Goal: Task Accomplishment & Management: Complete application form

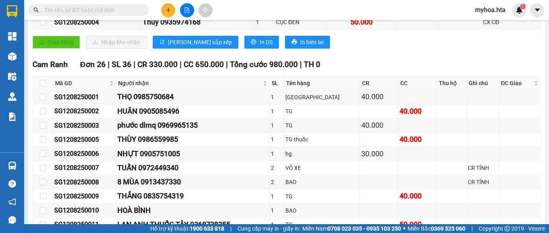
scroll to position [161, 0]
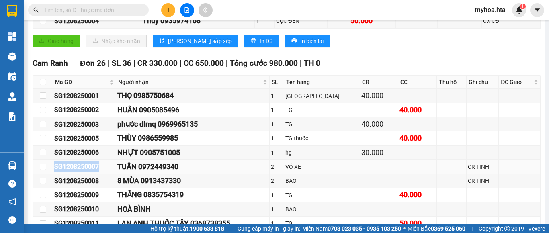
drag, startPoint x: 102, startPoint y: 174, endPoint x: 55, endPoint y: 174, distance: 47.4
click at [55, 172] on div "SG1208250007" at bounding box center [84, 167] width 60 height 10
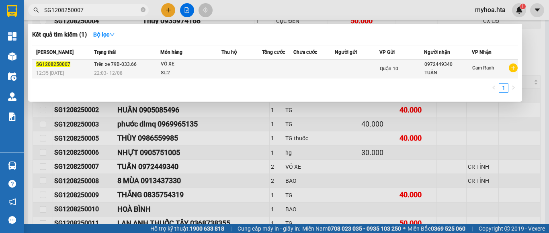
type input "SG1208250007"
click at [277, 71] on td at bounding box center [277, 68] width 31 height 19
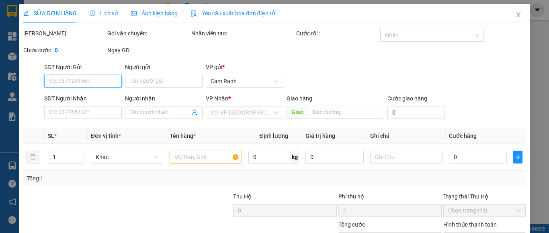
type input "0972449340"
type input "TUẤN"
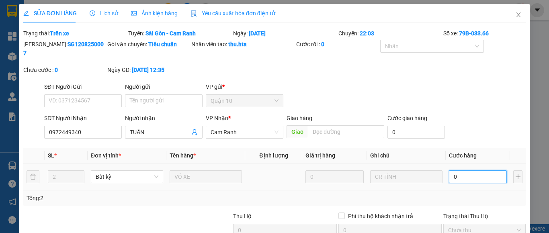
click at [465, 170] on input "0" at bounding box center [478, 176] width 58 height 13
type input "7"
type input "70"
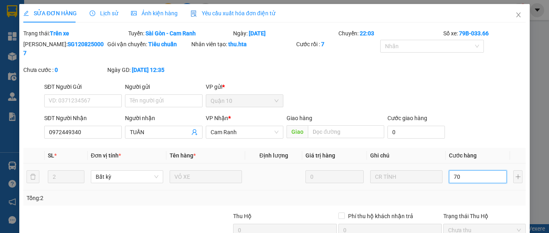
type input "70"
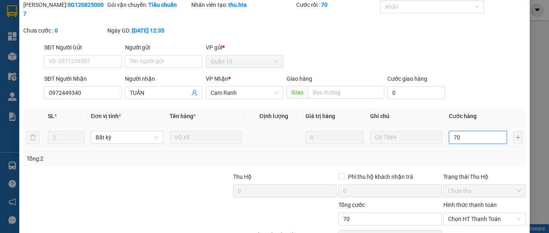
scroll to position [77, 0]
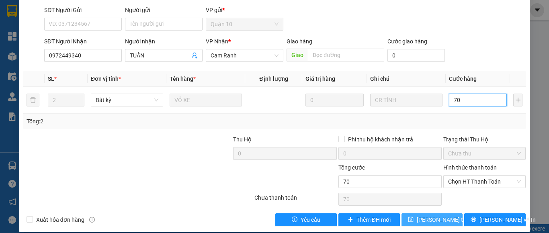
type input "70"
type input "70.000"
click at [410, 217] on icon "save" at bounding box center [410, 219] width 5 height 5
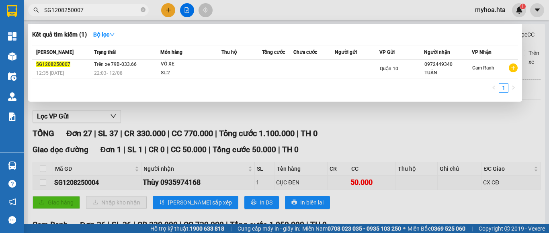
click at [99, 8] on input "SG1208250007" at bounding box center [91, 10] width 95 height 9
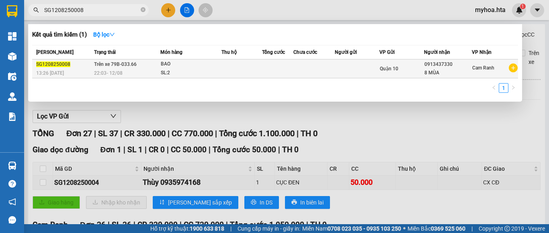
type input "SG1208250008"
click at [270, 74] on td at bounding box center [277, 68] width 31 height 19
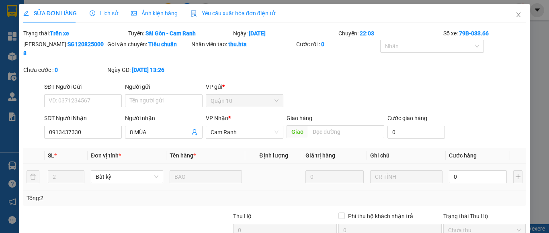
type input "0913437330"
type input "8 MÙA"
click at [453, 170] on input "0" at bounding box center [478, 176] width 58 height 13
type input "1"
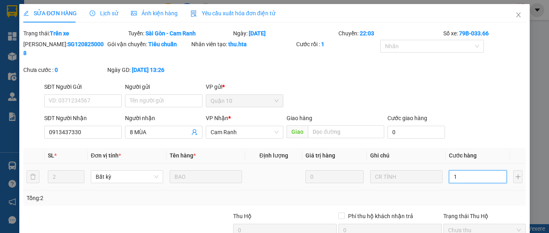
type input "14"
type input "140"
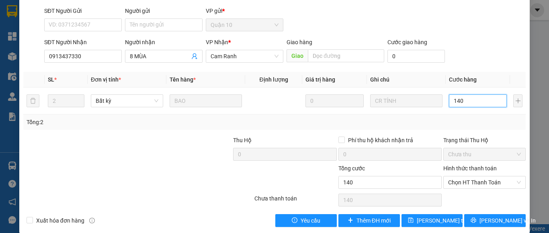
scroll to position [77, 0]
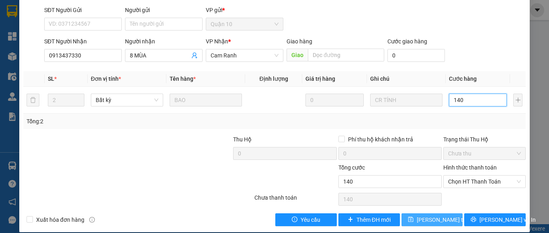
type input "140"
type input "140.000"
click at [438, 215] on button "[PERSON_NAME] thay đổi" at bounding box center [432, 219] width 61 height 13
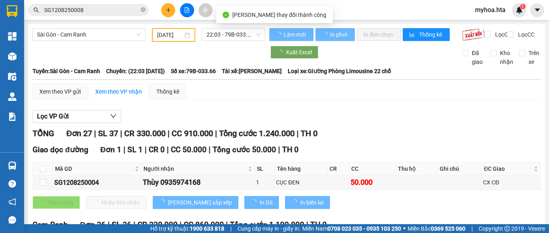
click at [111, 10] on input "SG1208250008" at bounding box center [91, 10] width 95 height 9
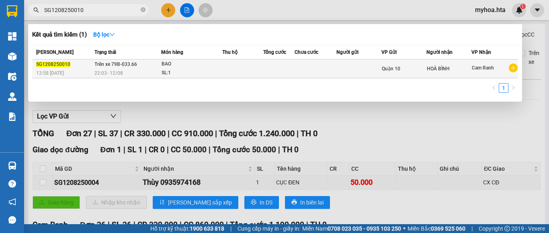
type input "SG1208250010"
click at [275, 70] on td at bounding box center [279, 68] width 32 height 19
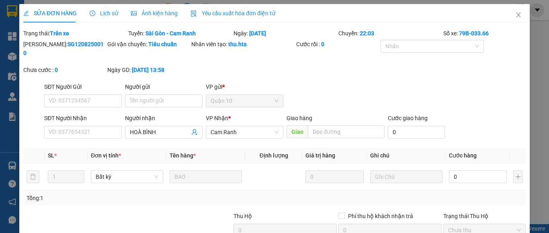
type input "HOÀ BÌNH"
drag, startPoint x: 465, startPoint y: 172, endPoint x: 471, endPoint y: 171, distance: 5.7
click at [466, 172] on input "0" at bounding box center [478, 176] width 58 height 13
type input "5"
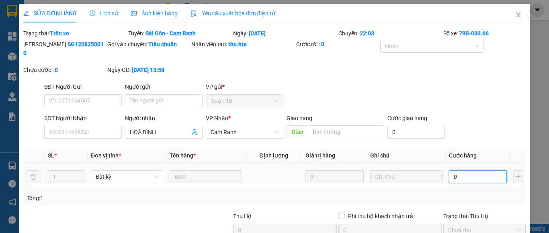
type input "5"
type input "50"
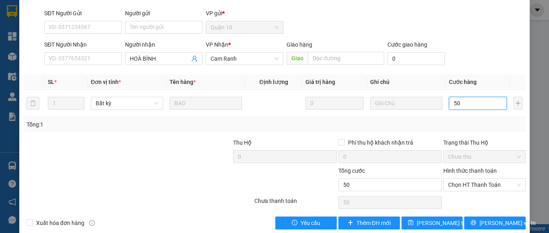
scroll to position [77, 0]
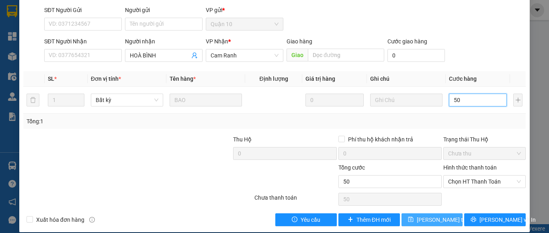
type input "50"
type input "50.000"
click at [437, 215] on span "[PERSON_NAME] thay đổi" at bounding box center [449, 219] width 64 height 9
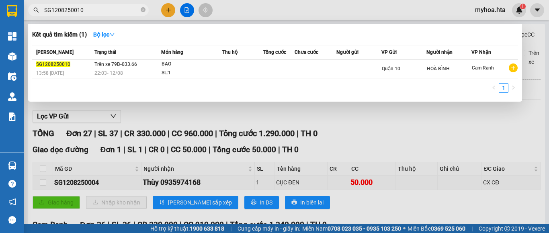
click at [88, 9] on input "SG1208250010" at bounding box center [91, 10] width 95 height 9
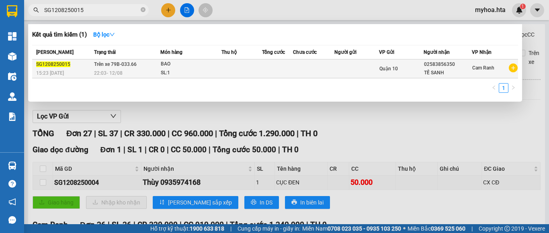
type input "SG1208250015"
click at [359, 68] on td at bounding box center [356, 68] width 45 height 19
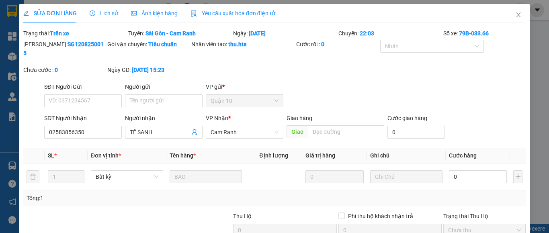
type input "02583856350"
type input "TẾ SANH"
click at [475, 170] on input "0" at bounding box center [478, 176] width 58 height 13
type input "6"
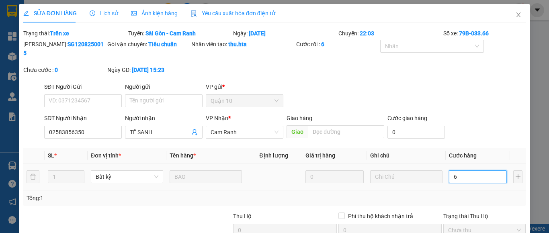
type input "60"
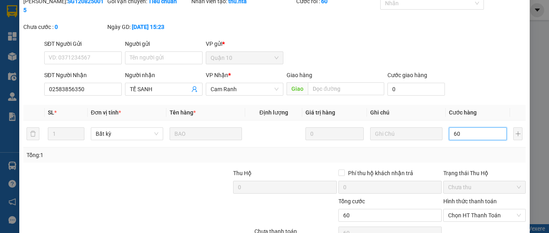
scroll to position [77, 0]
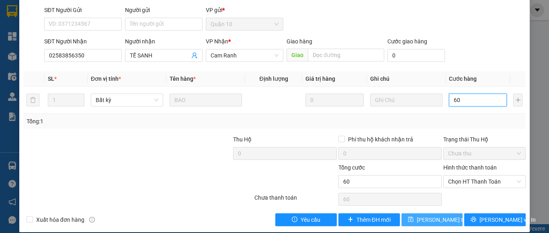
type input "60"
type input "60.000"
click at [444, 215] on span "[PERSON_NAME] thay đổi" at bounding box center [449, 219] width 64 height 9
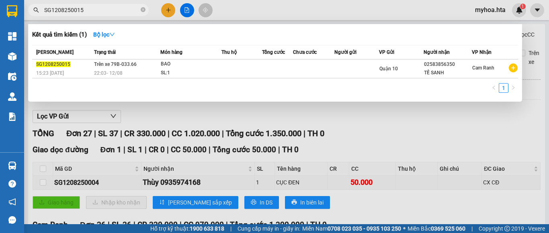
click at [84, 7] on input "SG1208250015" at bounding box center [91, 10] width 95 height 9
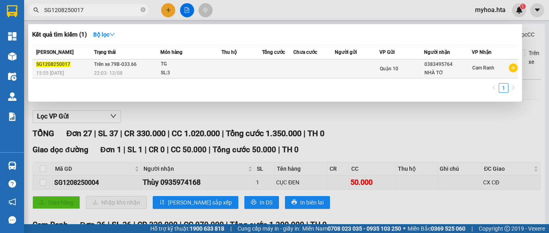
type input "SG1208250017"
click at [259, 66] on td at bounding box center [241, 68] width 41 height 19
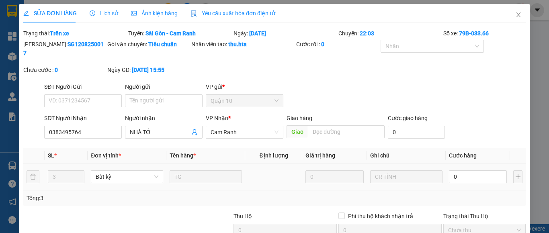
type input "0383495764"
type input "NHÀ TỚ"
click at [471, 172] on input "0" at bounding box center [478, 176] width 58 height 13
type input "2"
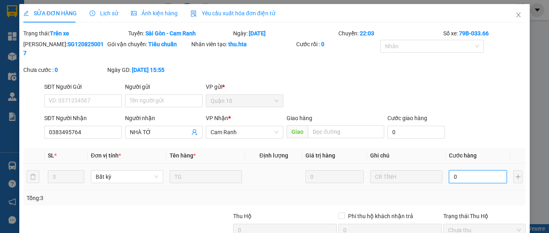
type input "2"
type input "20"
type input "200"
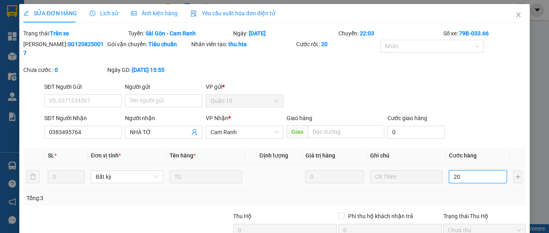
type input "200"
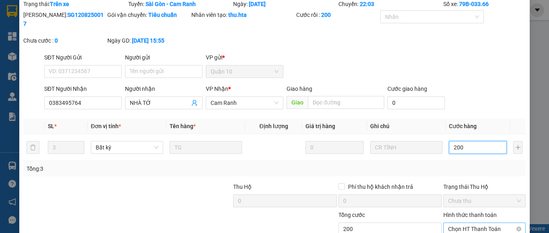
scroll to position [77, 0]
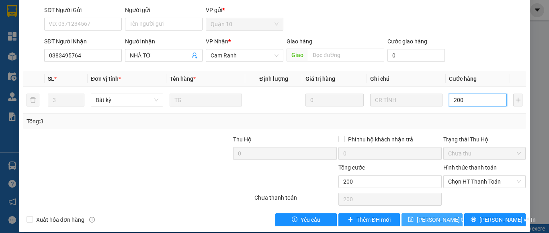
type input "200"
type input "200.000"
click at [433, 216] on button "[PERSON_NAME] thay đổi" at bounding box center [432, 219] width 61 height 13
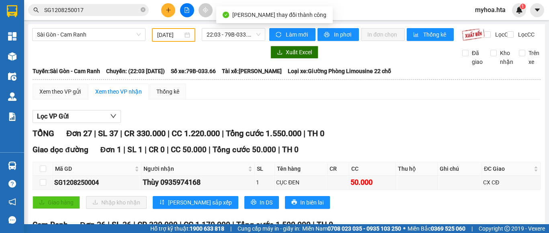
click at [91, 11] on input "SG1208250017" at bounding box center [91, 10] width 95 height 9
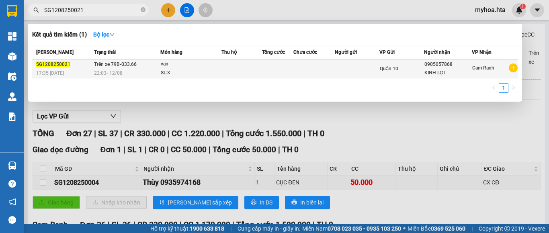
type input "SG1208250021"
click at [230, 74] on td at bounding box center [241, 68] width 41 height 19
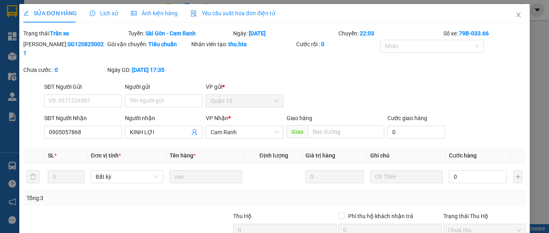
type input "0905057868"
type input "KINH LỢI"
click at [449, 172] on input "0" at bounding box center [478, 176] width 58 height 13
type input "1"
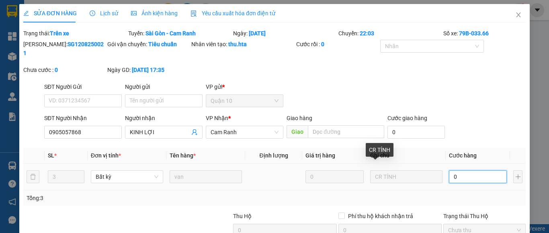
type input "1"
type input "10"
type input "100"
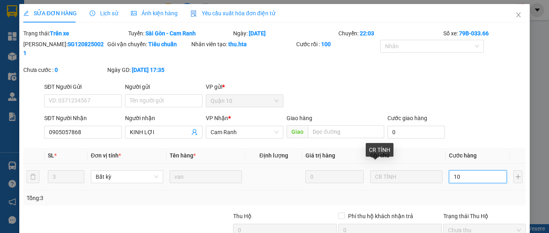
type input "100"
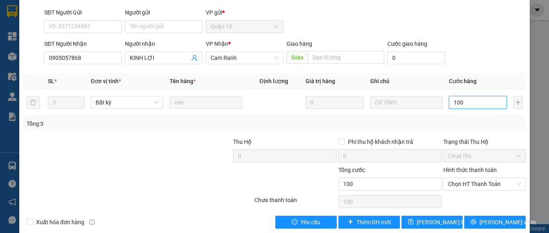
scroll to position [77, 0]
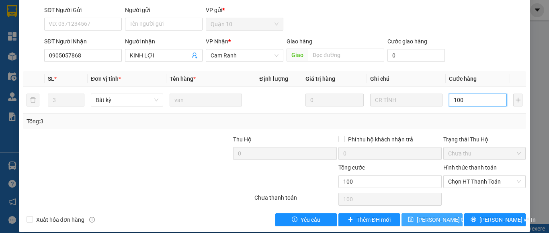
type input "100"
type input "100.000"
click at [430, 215] on span "[PERSON_NAME] thay đổi" at bounding box center [449, 219] width 64 height 9
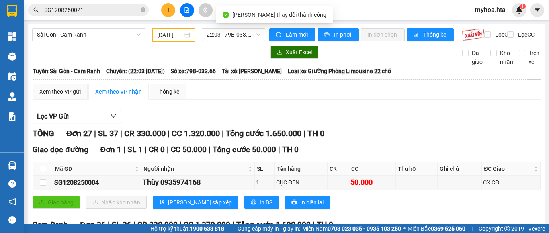
click at [90, 14] on input "SG1208250021" at bounding box center [91, 10] width 95 height 9
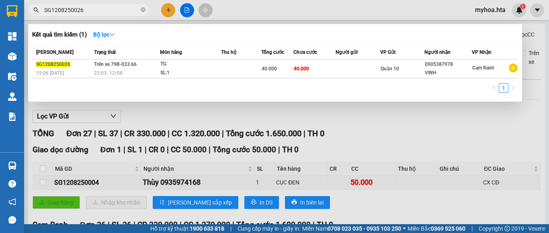
type input "SG1208250026"
click at [204, 71] on div "SL: 1" at bounding box center [190, 73] width 60 height 9
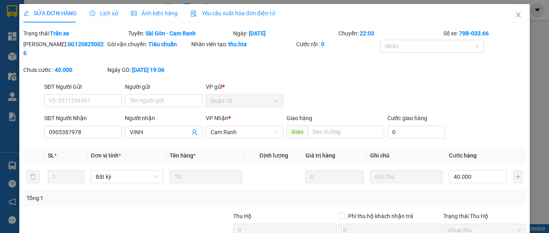
type input "0905387978"
type input "VINH"
type input "40.000"
click at [457, 170] on input "40.000" at bounding box center [478, 176] width 58 height 13
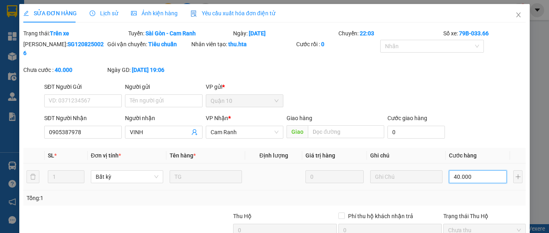
type input "3"
type input "30"
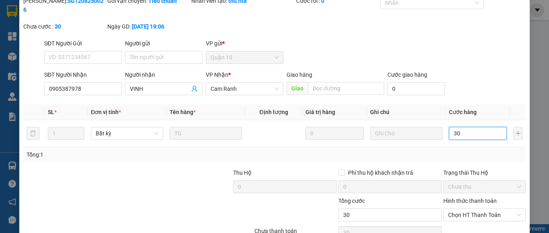
scroll to position [77, 0]
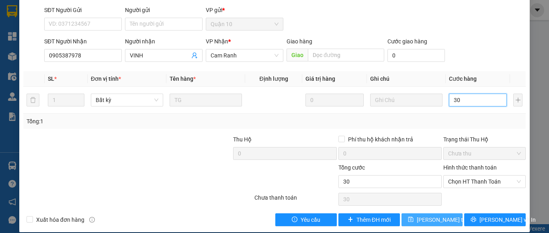
type input "30"
type input "30.000"
click at [432, 216] on button "[PERSON_NAME] thay đổi" at bounding box center [432, 219] width 61 height 13
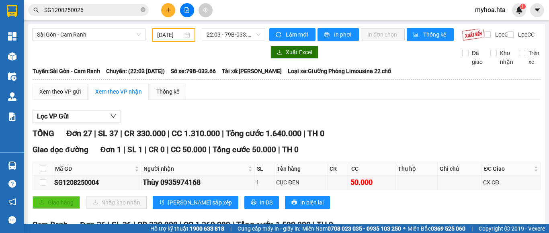
click at [100, 8] on input "SG1208250026" at bounding box center [91, 10] width 95 height 9
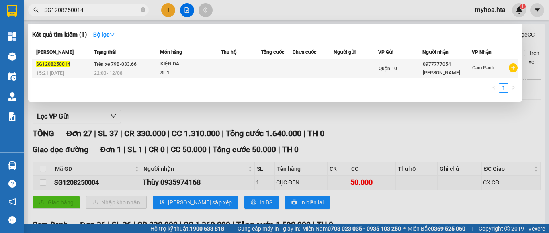
type input "SG1208250014"
click at [253, 72] on td at bounding box center [241, 68] width 41 height 19
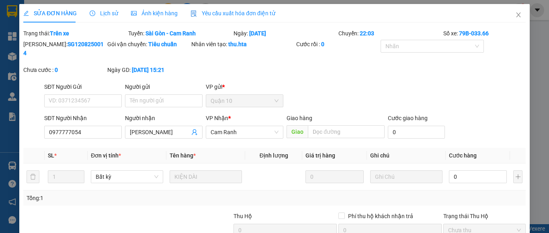
type input "0977777054"
type input "[PERSON_NAME]"
click at [464, 164] on td "0" at bounding box center [478, 177] width 64 height 27
click at [455, 170] on input "0" at bounding box center [478, 176] width 58 height 13
type input "7"
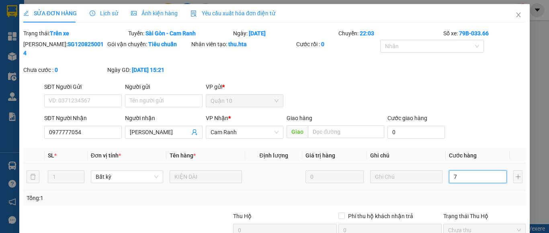
type input "7"
type input "70"
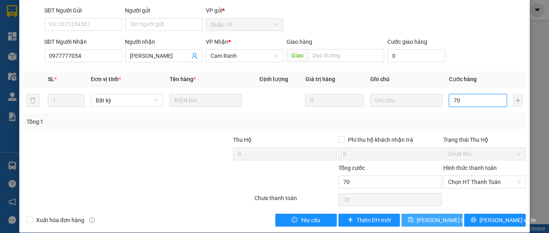
scroll to position [77, 0]
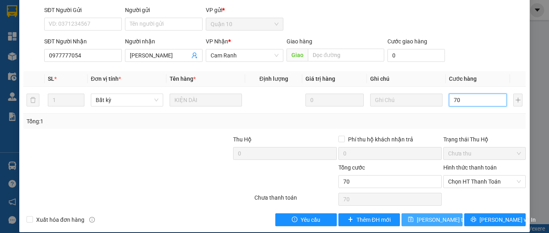
type input "70"
type input "70.000"
click at [426, 215] on span "[PERSON_NAME] thay đổi" at bounding box center [449, 219] width 64 height 9
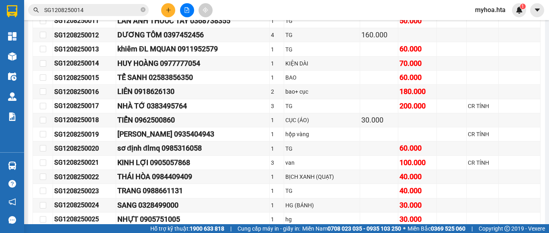
scroll to position [402, 0]
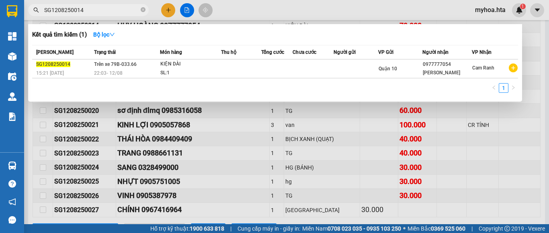
click at [92, 11] on input "SG1208250014" at bounding box center [91, 10] width 95 height 9
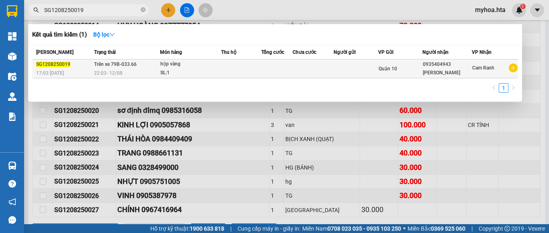
type input "SG1208250019"
click at [319, 73] on td at bounding box center [313, 68] width 41 height 19
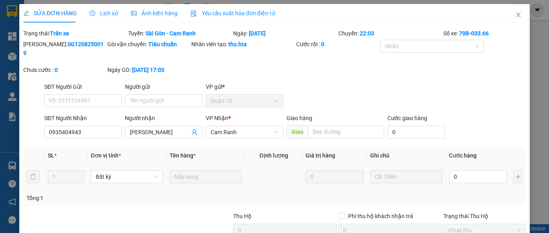
type input "0935404943"
type input "[PERSON_NAME]"
click at [458, 171] on input "0" at bounding box center [478, 176] width 58 height 13
type input "1"
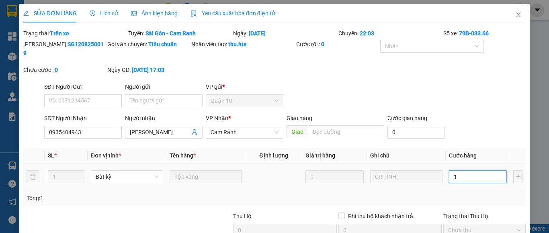
type input "1"
type input "15"
type input "150"
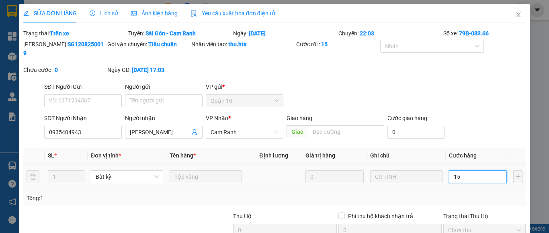
type input "150"
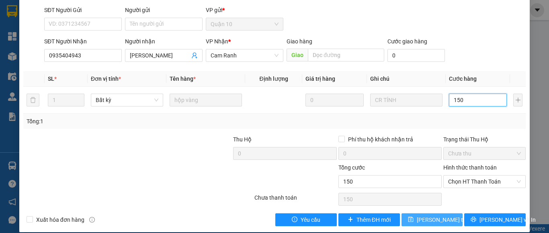
type input "150"
type input "150.000"
click at [413, 213] on button "[PERSON_NAME] thay đổi" at bounding box center [432, 219] width 61 height 13
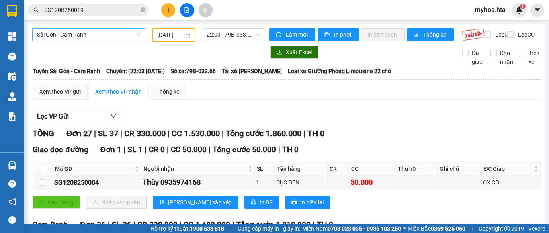
drag, startPoint x: 103, startPoint y: 35, endPoint x: 102, endPoint y: 40, distance: 5.1
click at [103, 36] on span "Sài Gòn - Cam Ranh" at bounding box center [89, 35] width 104 height 12
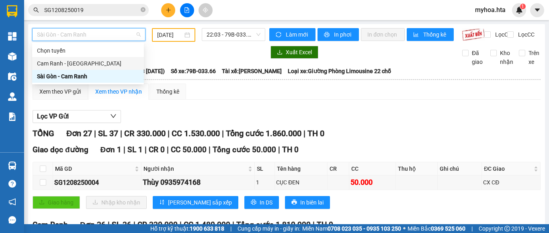
click at [92, 64] on div "Cam Ranh - [GEOGRAPHIC_DATA]" at bounding box center [88, 63] width 102 height 9
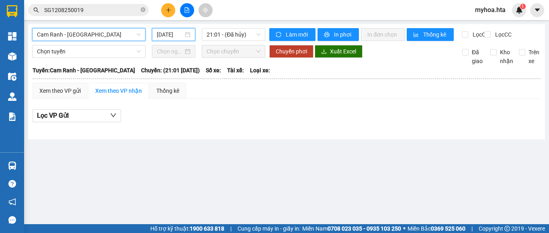
click at [165, 30] on input "[DATE]" at bounding box center [170, 34] width 27 height 9
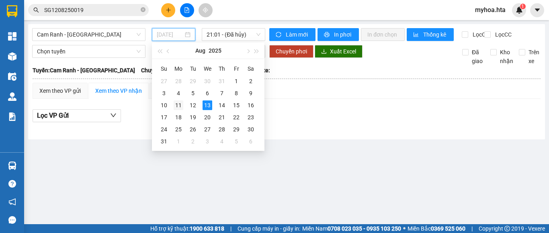
click at [175, 109] on div "11" at bounding box center [179, 105] width 10 height 10
type input "[DATE]"
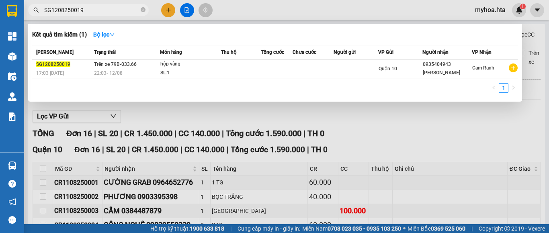
click at [88, 10] on input "SG1208250019" at bounding box center [91, 10] width 95 height 9
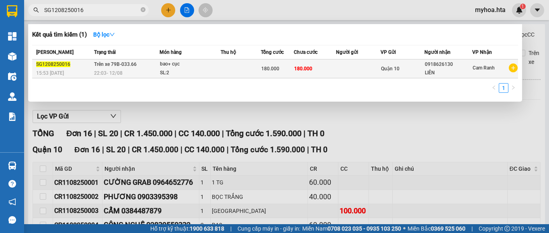
type input "SG1208250016"
click at [286, 74] on td "180.000" at bounding box center [277, 68] width 33 height 19
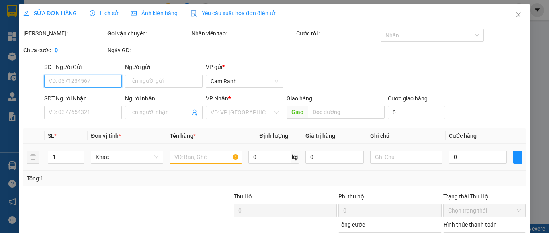
type input "0918626130"
type input "LIÊN"
type input "180.000"
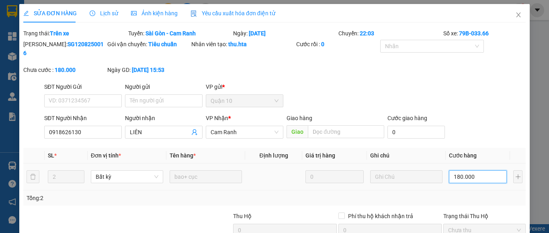
click at [460, 170] on input "180.000" at bounding box center [478, 176] width 58 height 13
type input "1"
type input "16"
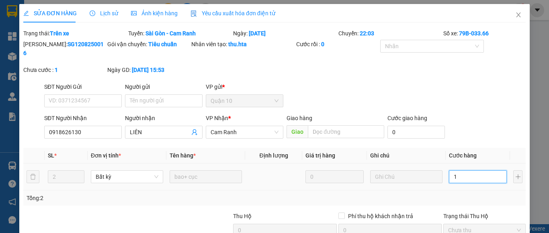
type input "16"
type input "160"
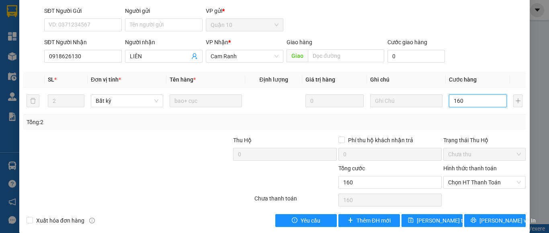
scroll to position [77, 0]
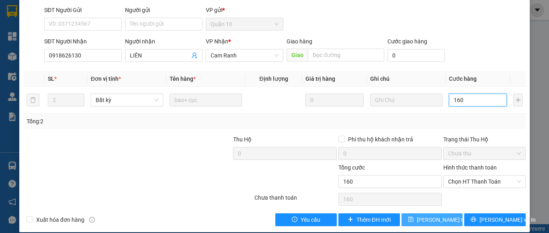
type input "160"
type input "160.000"
click at [441, 215] on span "[PERSON_NAME] thay đổi" at bounding box center [449, 219] width 64 height 9
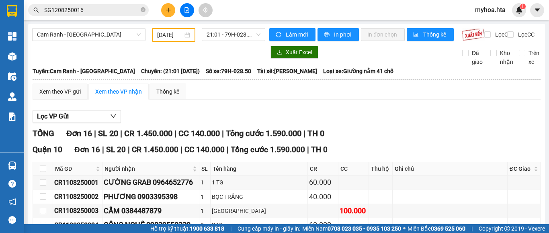
click at [122, 8] on input "SG1208250016" at bounding box center [91, 10] width 95 height 9
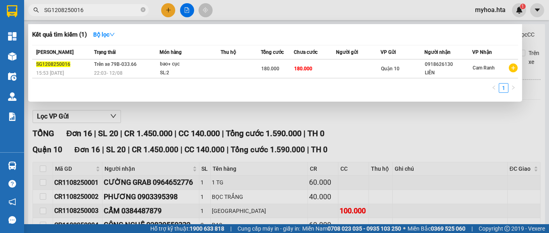
click at [107, 12] on input "SG1208250016" at bounding box center [91, 10] width 95 height 9
click at [245, 10] on div at bounding box center [274, 116] width 549 height 233
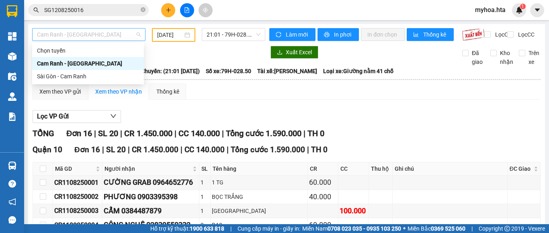
click at [117, 36] on span "Cam Ranh - [GEOGRAPHIC_DATA]" at bounding box center [89, 35] width 104 height 12
click at [114, 76] on div "Sài Gòn - Cam Ranh" at bounding box center [88, 76] width 102 height 9
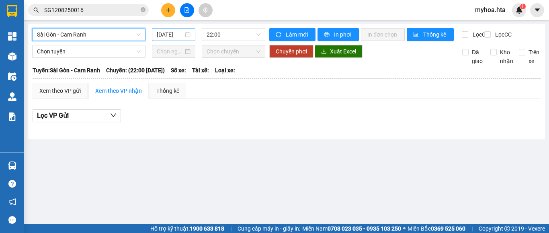
click at [168, 31] on input "[DATE]" at bounding box center [170, 34] width 27 height 9
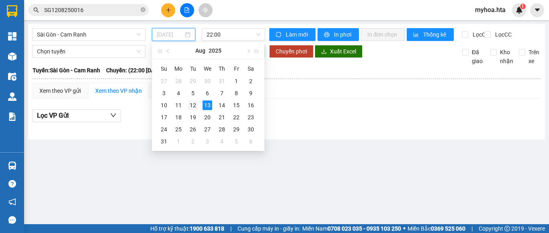
click at [192, 105] on div "12" at bounding box center [193, 105] width 10 height 10
type input "[DATE]"
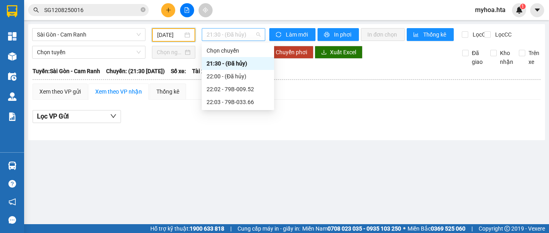
click at [223, 37] on span "21:30 - (Đã hủy)" at bounding box center [234, 35] width 54 height 12
click at [237, 89] on div "22:02 - 79B-009.52" at bounding box center [238, 89] width 63 height 9
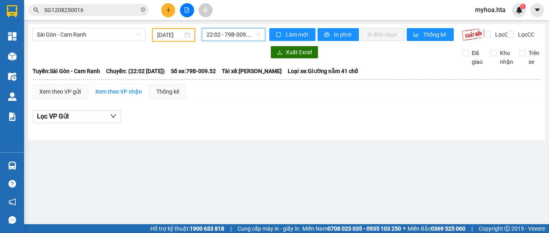
click at [220, 38] on span "22:02 - 79B-009.52" at bounding box center [234, 35] width 54 height 12
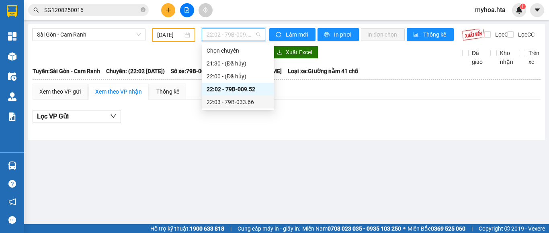
click at [242, 101] on div "22:03 - 79B-033.66" at bounding box center [238, 102] width 63 height 9
